Goal: Find specific page/section: Find specific page/section

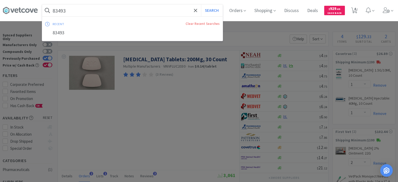
select select "1"
select select "2"
select select "10"
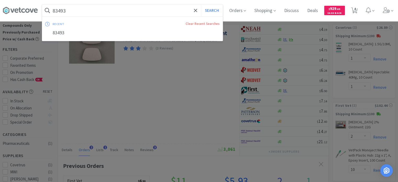
scroll to position [134, 270]
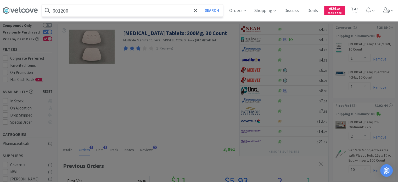
click at [201, 4] on button "Search" at bounding box center [212, 10] width 22 height 12
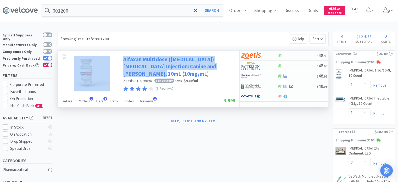
drag, startPoint x: 122, startPoint y: 58, endPoint x: 153, endPoint y: 73, distance: 34.6
click at [153, 73] on div "Alfaxan Multidose ([MEDICAL_DATA]) [MEDICAL_DATA] Injection: [PERSON_NAME] and …" at bounding box center [148, 72] width 181 height 44
copy div "Alfaxan Multidose ([MEDICAL_DATA]) [MEDICAL_DATA] Injection: Canine and [PERSON…"
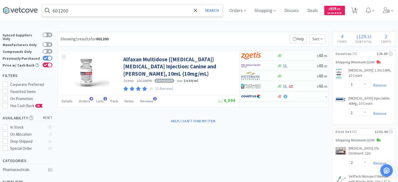
click at [76, 9] on input "601200" at bounding box center [132, 10] width 180 height 12
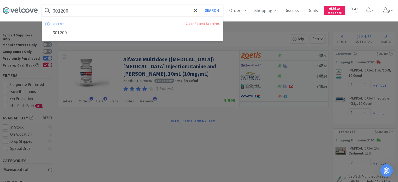
click at [76, 9] on input "601200" at bounding box center [132, 10] width 180 height 12
paste input "397394"
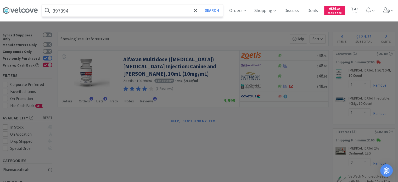
click at [201, 4] on button "Search" at bounding box center [212, 10] width 22 height 12
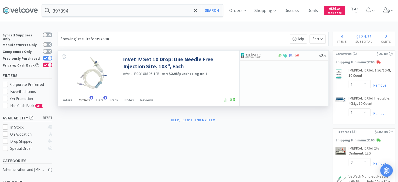
click at [79, 101] on span "Orders" at bounding box center [84, 99] width 11 height 5
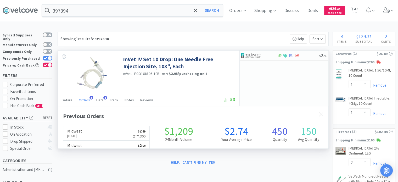
scroll to position [134, 270]
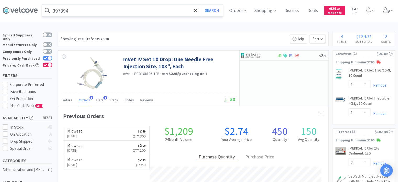
click at [87, 7] on input "397394" at bounding box center [132, 10] width 180 height 12
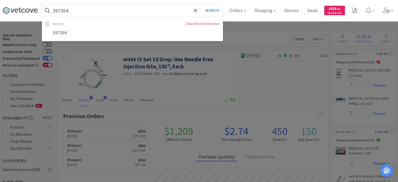
click at [98, 12] on input "397394" at bounding box center [132, 10] width 180 height 12
drag, startPoint x: 98, startPoint y: 12, endPoint x: 0, endPoint y: 25, distance: 98.6
click at [61, 10] on input "397394" at bounding box center [132, 10] width 180 height 12
paste input "428343"
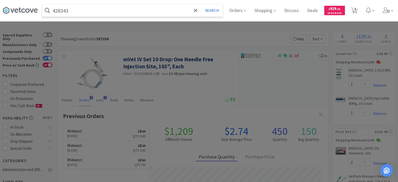
click at [201, 4] on button "Search" at bounding box center [212, 10] width 22 height 12
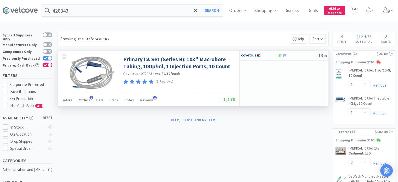
click at [82, 99] on span "Orders" at bounding box center [84, 99] width 11 height 5
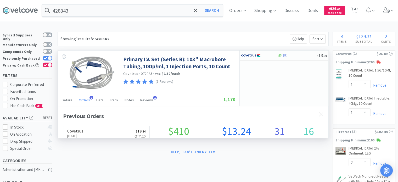
scroll to position [134, 270]
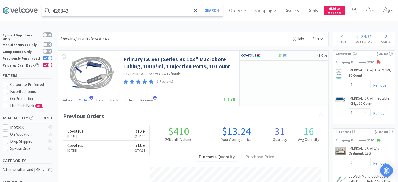
drag, startPoint x: 145, startPoint y: 4, endPoint x: 142, endPoint y: 12, distance: 8.2
click at [145, 4] on input "428343" at bounding box center [132, 10] width 180 height 12
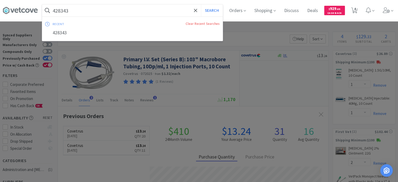
click at [141, 13] on input "428343" at bounding box center [132, 10] width 180 height 12
drag, startPoint x: 132, startPoint y: 14, endPoint x: 22, endPoint y: 11, distance: 109.8
click at [23, 11] on div "428343 Search recent Clear Recent Searches 428343 Orders Shopping Discuss Discu…" at bounding box center [199, 10] width 392 height 21
paste input "137626"
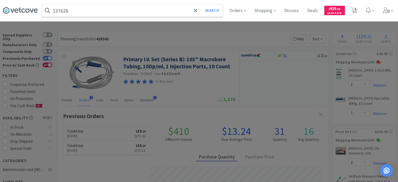
click at [201, 4] on button "Search" at bounding box center [212, 10] width 22 height 12
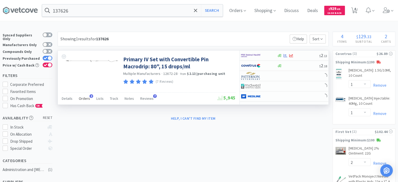
click at [87, 99] on span "Orders" at bounding box center [84, 98] width 11 height 5
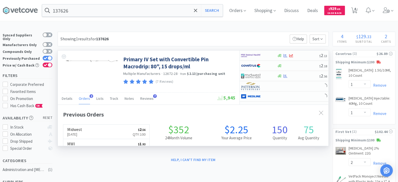
scroll to position [134, 270]
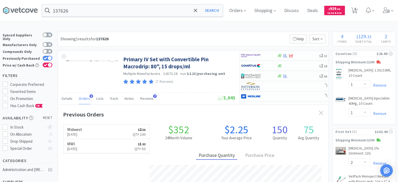
type input "428343"
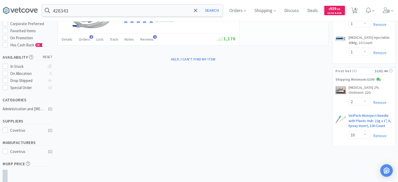
scroll to position [116, 0]
